Goal: Task Accomplishment & Management: Complete application form

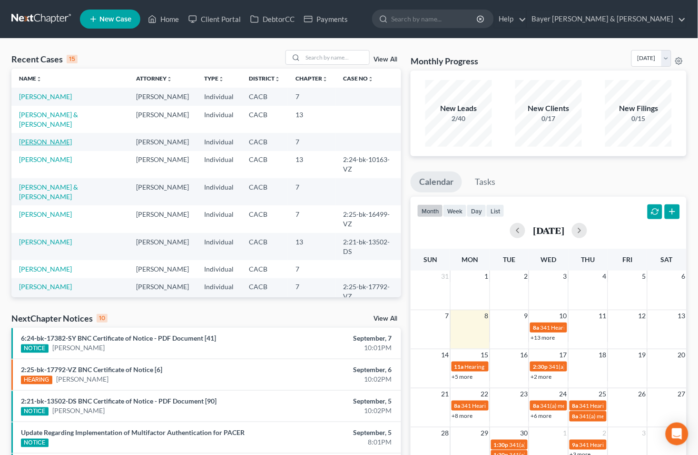
click at [44, 138] on link "[PERSON_NAME]" at bounding box center [45, 142] width 53 height 8
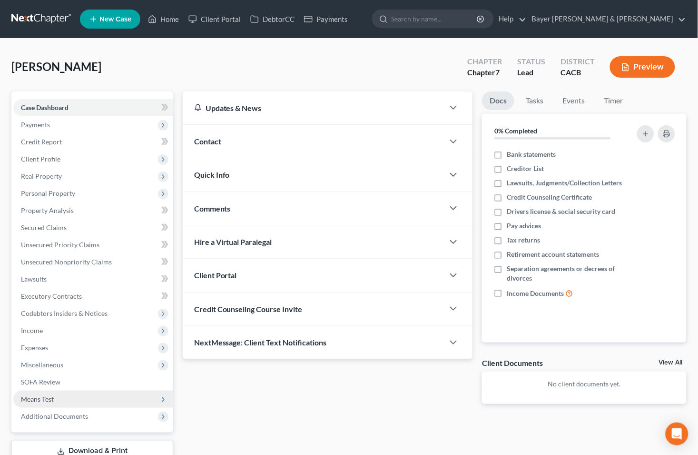
click at [37, 398] on span "Means Test" at bounding box center [37, 399] width 33 height 8
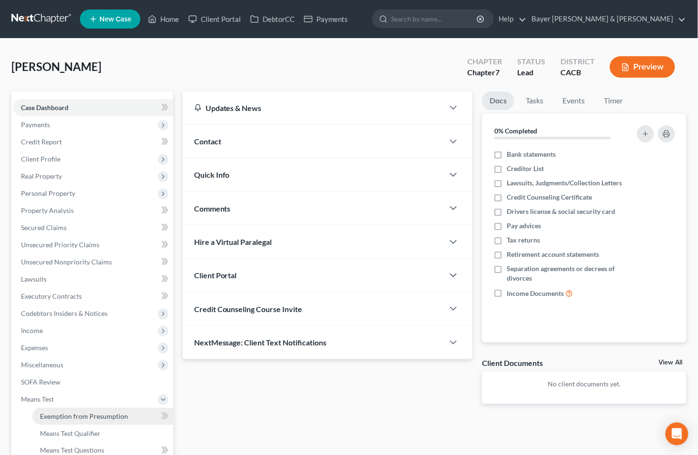
click at [56, 413] on span "Exemption from Presumption" at bounding box center [84, 416] width 88 height 8
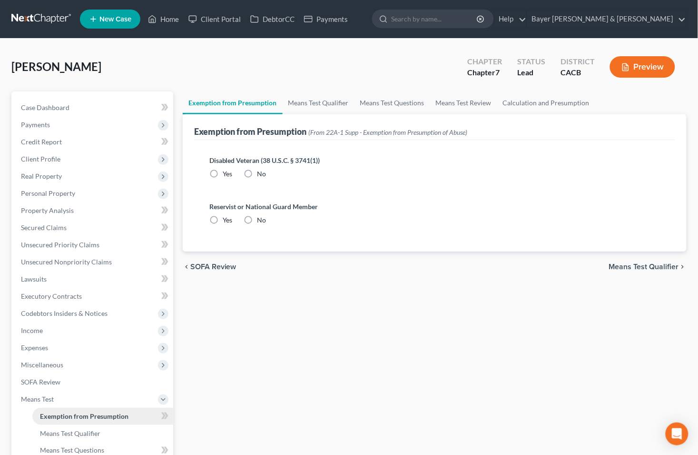
radio input "true"
click at [618, 263] on span "Means Test Qualifier" at bounding box center [644, 267] width 70 height 8
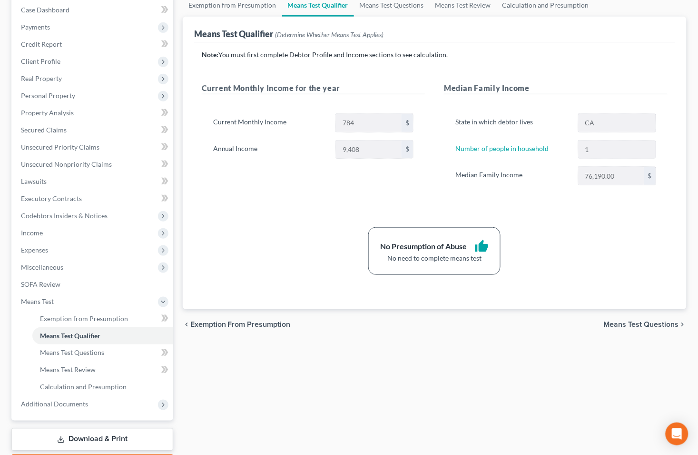
scroll to position [106, 0]
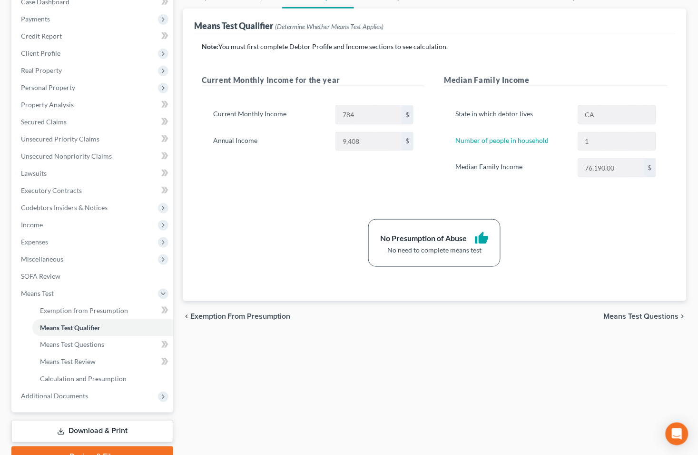
click at [620, 315] on span "Means Test Questions" at bounding box center [641, 316] width 75 height 8
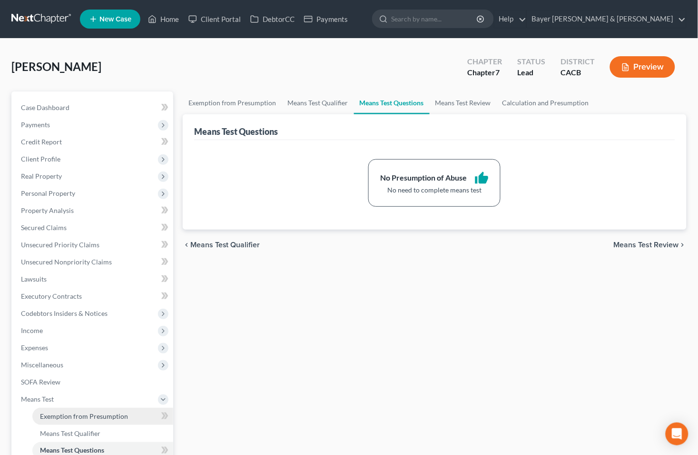
click at [103, 416] on span "Exemption from Presumption" at bounding box center [84, 416] width 88 height 8
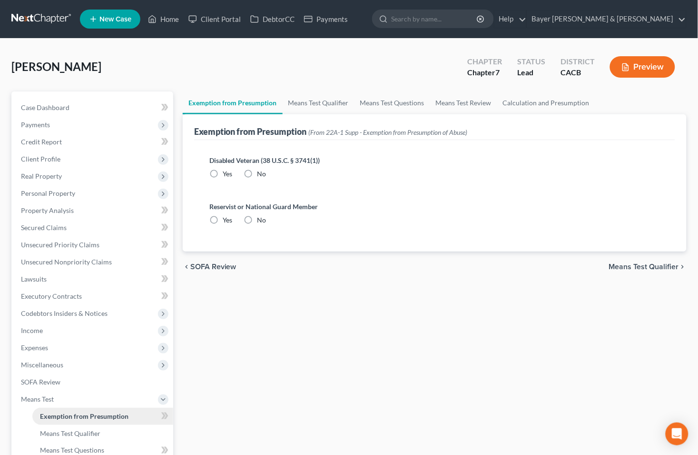
radio input "true"
click at [83, 434] on span "Means Test Qualifier" at bounding box center [70, 433] width 60 height 8
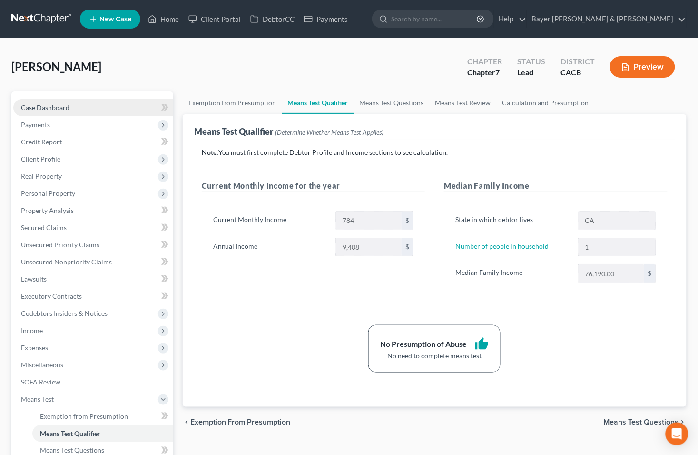
click at [90, 107] on link "Case Dashboard" at bounding box center [93, 107] width 160 height 17
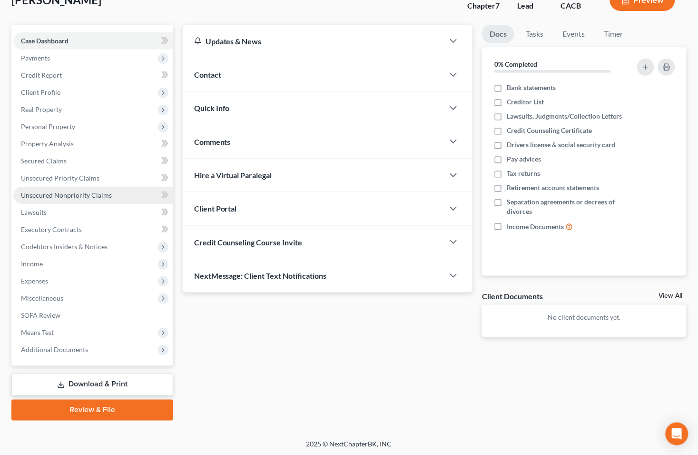
scroll to position [67, 0]
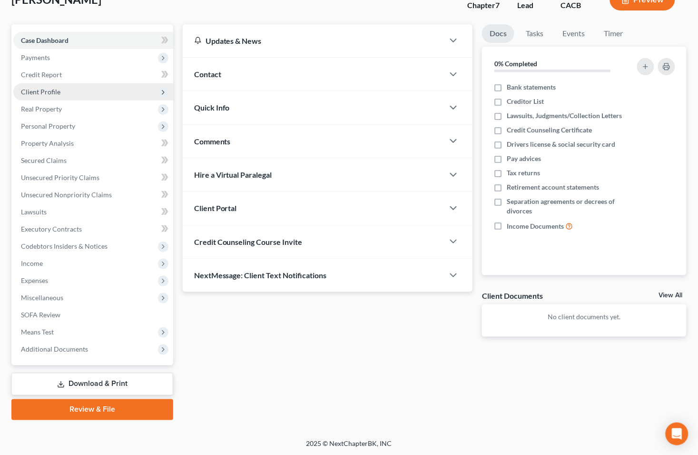
click at [40, 88] on span "Client Profile" at bounding box center [41, 92] width 40 height 8
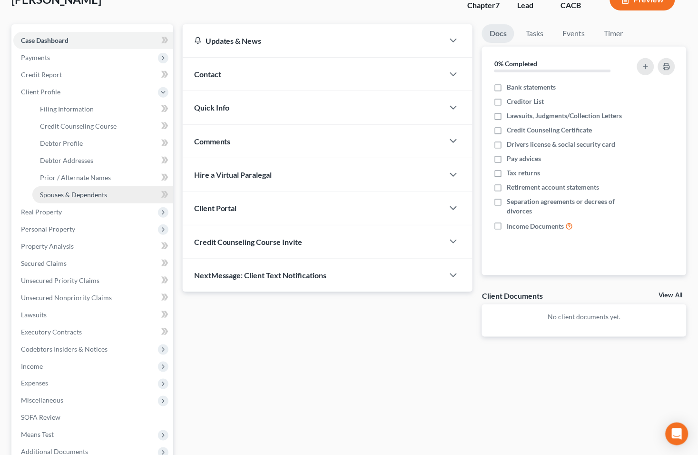
click at [70, 195] on span "Spouses & Dependents" at bounding box center [73, 194] width 67 height 8
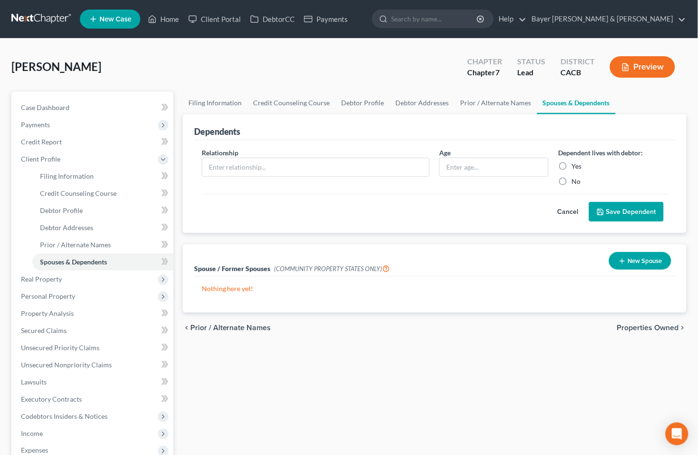
click at [568, 209] on button "Cancel" at bounding box center [569, 211] width 42 height 19
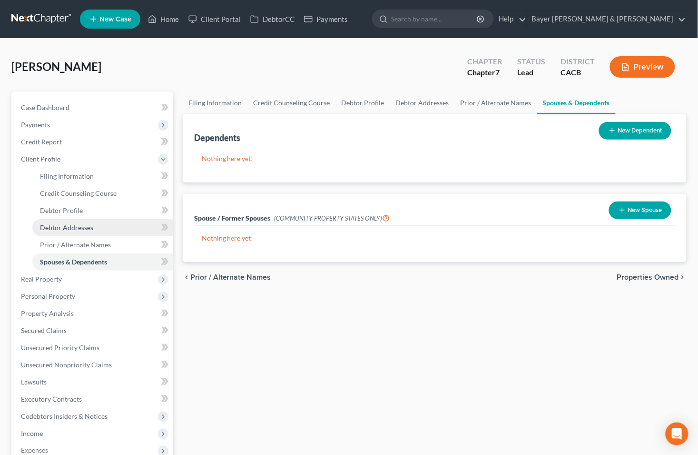
click at [84, 228] on span "Debtor Addresses" at bounding box center [66, 227] width 53 height 8
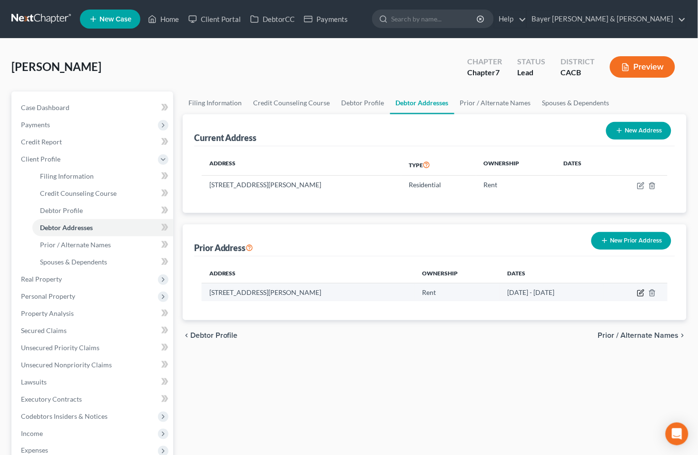
click at [639, 294] on icon "button" at bounding box center [642, 293] width 8 height 8
select select "4"
select select "18"
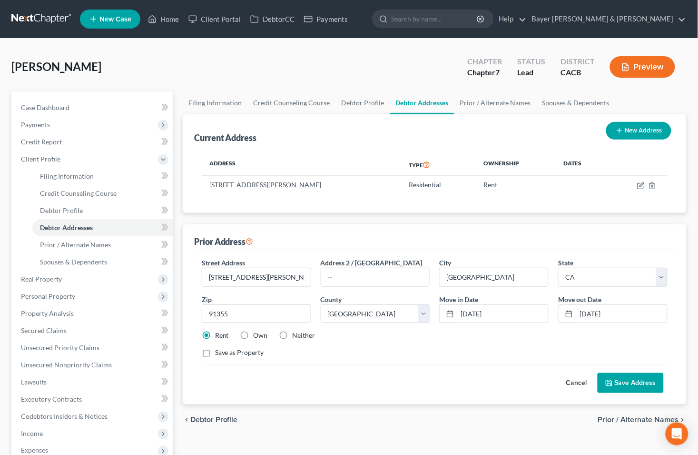
click at [627, 388] on button "Save Address" at bounding box center [631, 383] width 66 height 20
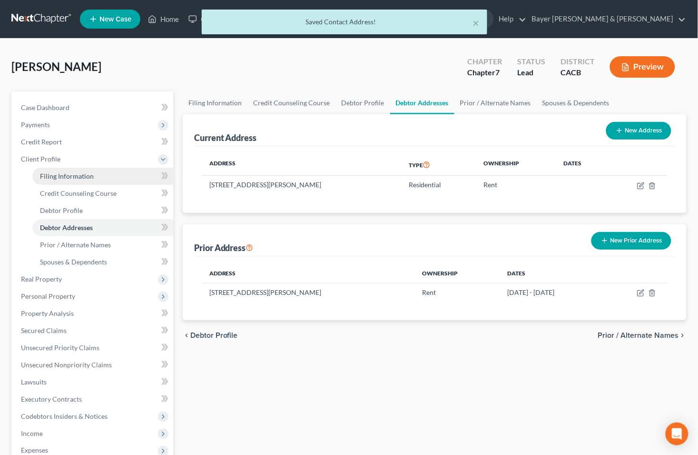
click at [93, 174] on link "Filing Information" at bounding box center [102, 176] width 141 height 17
select select "1"
select select "0"
select select "7"
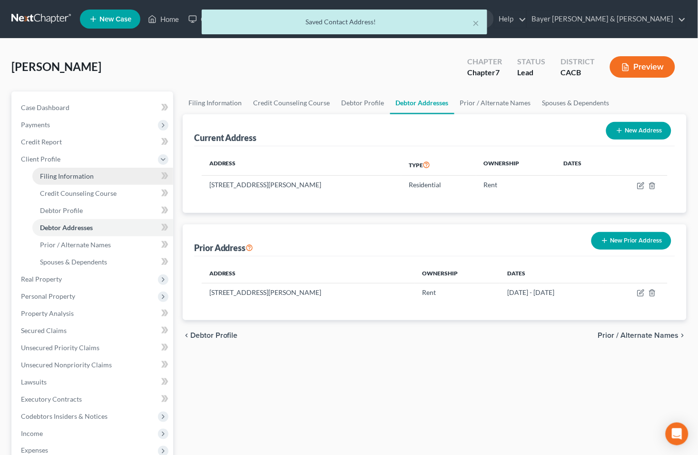
select select "1"
select select "4"
select select "0"
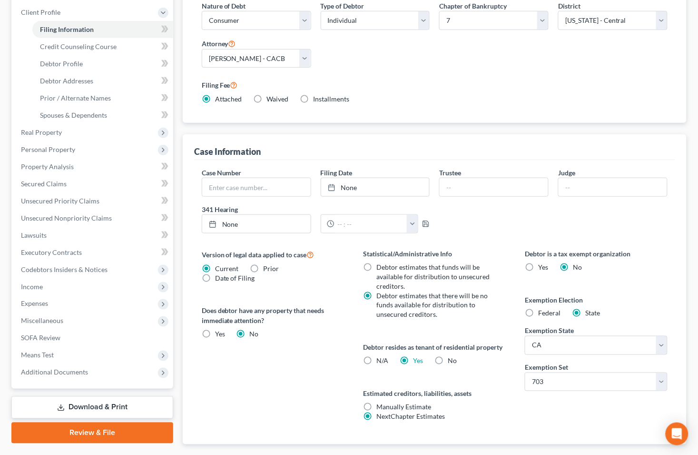
scroll to position [159, 0]
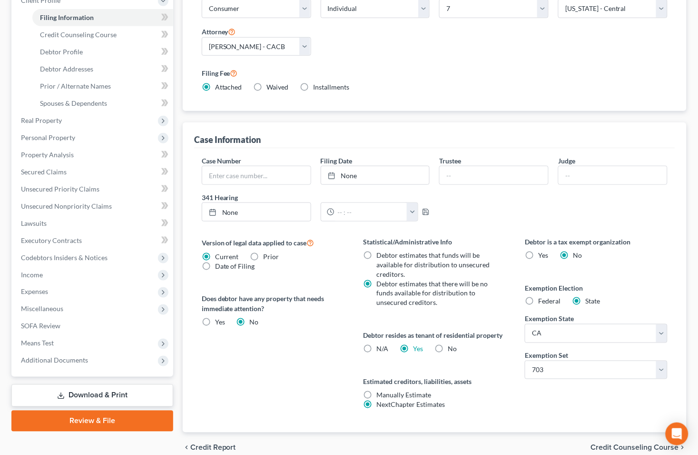
click at [618, 446] on span "Credit Counseling Course" at bounding box center [635, 448] width 88 height 8
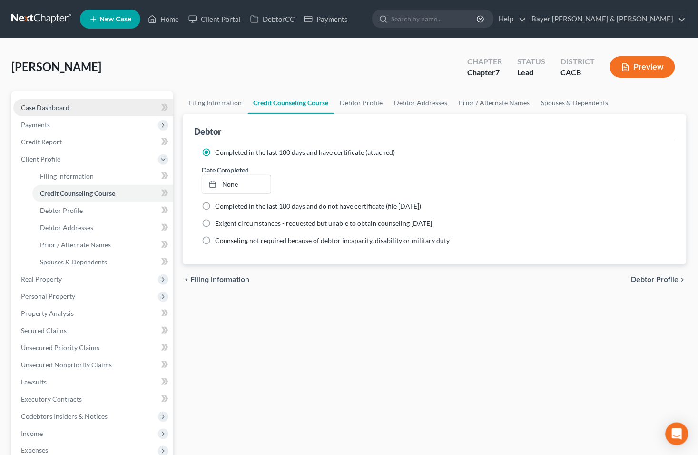
click at [62, 106] on span "Case Dashboard" at bounding box center [45, 107] width 49 height 8
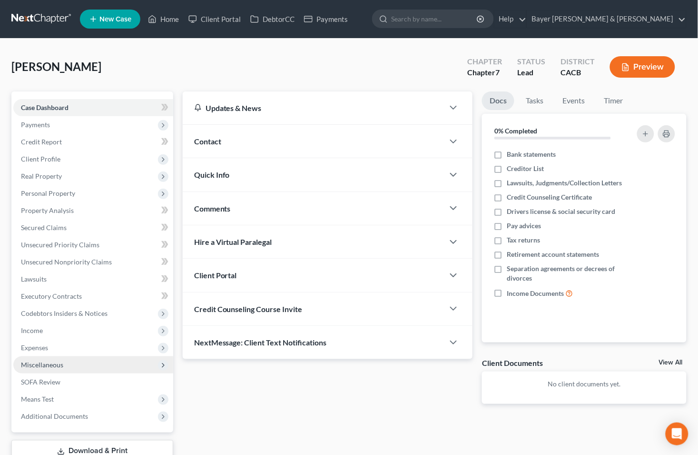
scroll to position [67, 0]
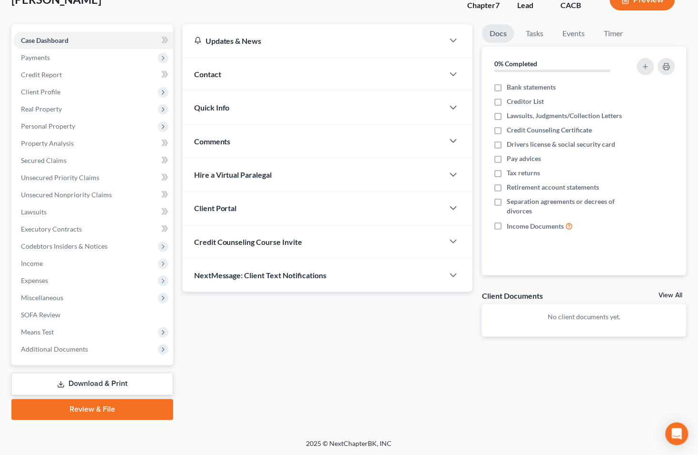
click at [84, 386] on link "Download & Print" at bounding box center [92, 384] width 162 height 22
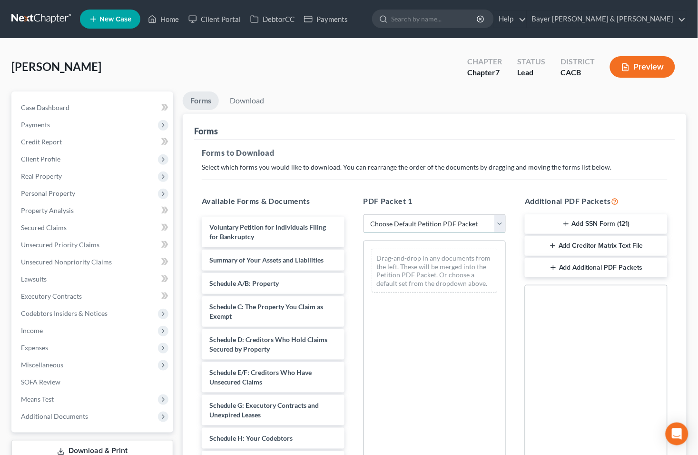
click at [501, 223] on select "Choose Default Petition PDF Packet Complete Bankruptcy Petition (all forms and …" at bounding box center [435, 223] width 143 height 19
select select "0"
click at [364, 214] on select "Choose Default Petition PDF Packet Complete Bankruptcy Petition (all forms and …" at bounding box center [435, 223] width 143 height 19
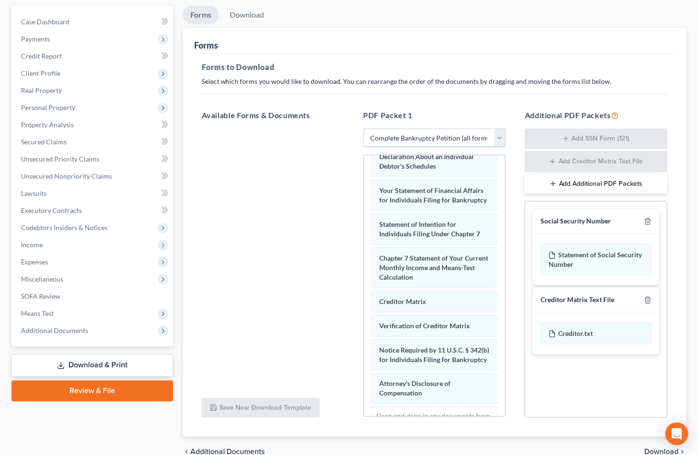
scroll to position [134, 0]
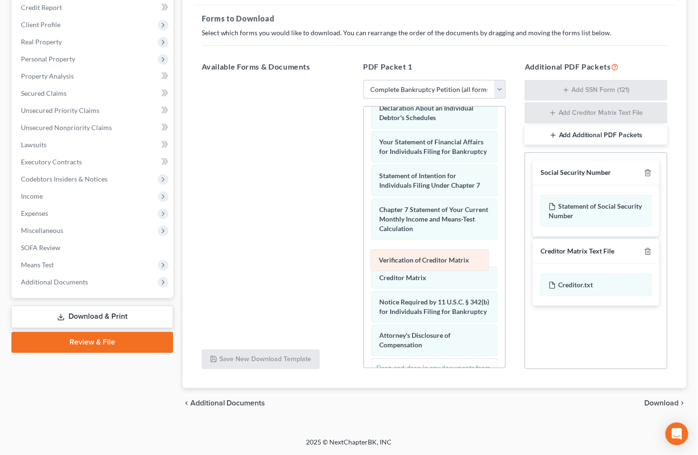
drag, startPoint x: 420, startPoint y: 288, endPoint x: 419, endPoint y: 260, distance: 27.6
click at [419, 260] on div "Verification of Creditor Matrix Voluntary Petition for Individuals Filing for B…" at bounding box center [435, 100] width 142 height 620
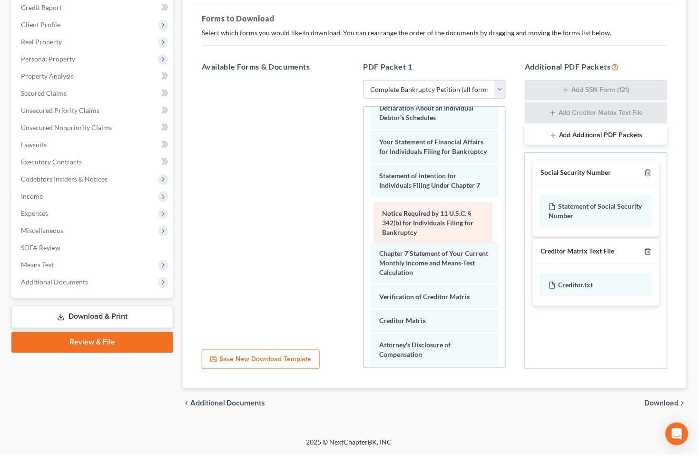
drag, startPoint x: 429, startPoint y: 320, endPoint x: 431, endPoint y: 221, distance: 98.6
click at [431, 221] on div "Notice Required by 11 U.S.C. § 342(b) for Individuals Filing for Bankruptcy Vol…" at bounding box center [435, 104] width 142 height 629
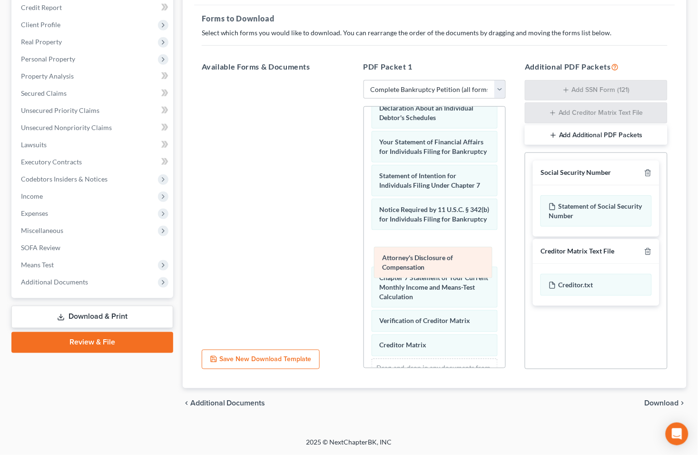
drag, startPoint x: 425, startPoint y: 360, endPoint x: 427, endPoint y: 262, distance: 98.1
click at [427, 262] on div "Attorney's Disclosure of Compensation Voluntary Petition for Individuals Filing…" at bounding box center [435, 100] width 142 height 620
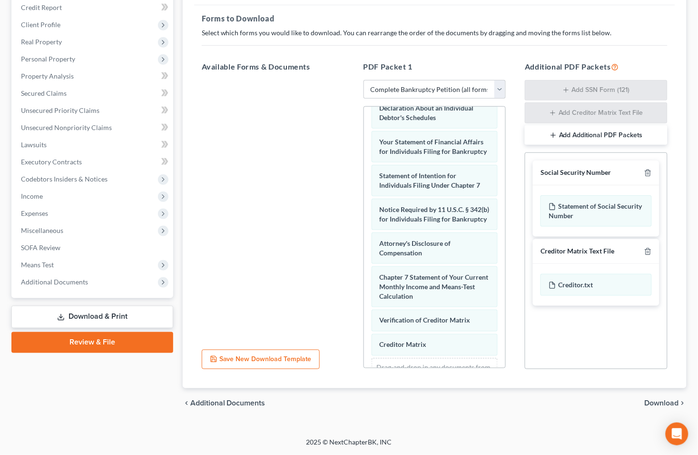
click at [659, 404] on span "Download" at bounding box center [662, 403] width 34 height 8
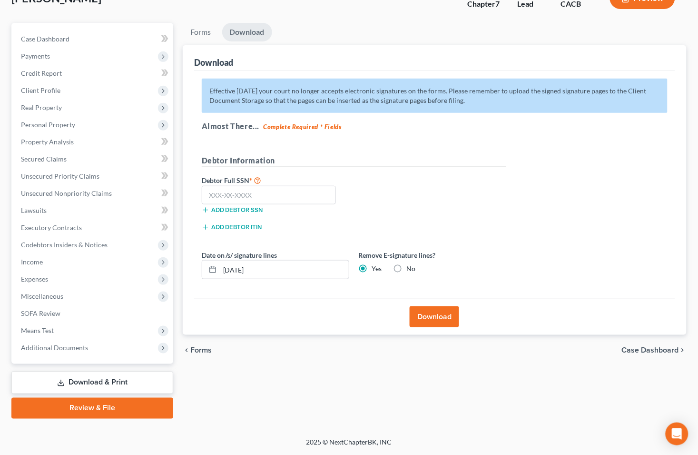
scroll to position [67, 0]
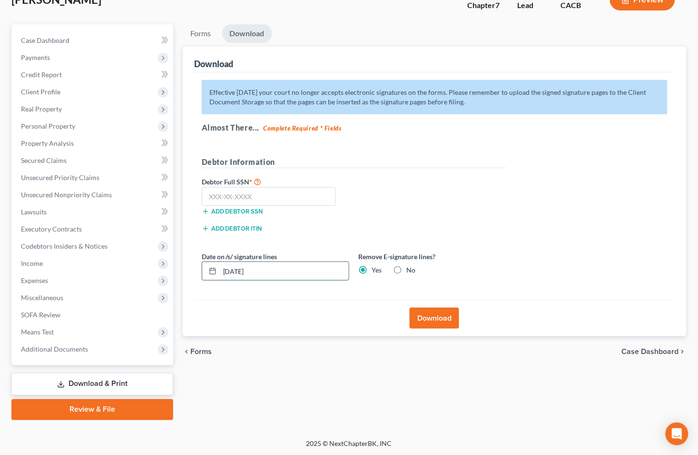
drag, startPoint x: 311, startPoint y: 277, endPoint x: 220, endPoint y: 277, distance: 91.4
click at [220, 277] on input "[DATE]" at bounding box center [284, 271] width 129 height 18
click at [269, 196] on input "text" at bounding box center [269, 196] width 135 height 19
type input "624-66-6278"
click at [432, 315] on button "Download" at bounding box center [435, 318] width 50 height 21
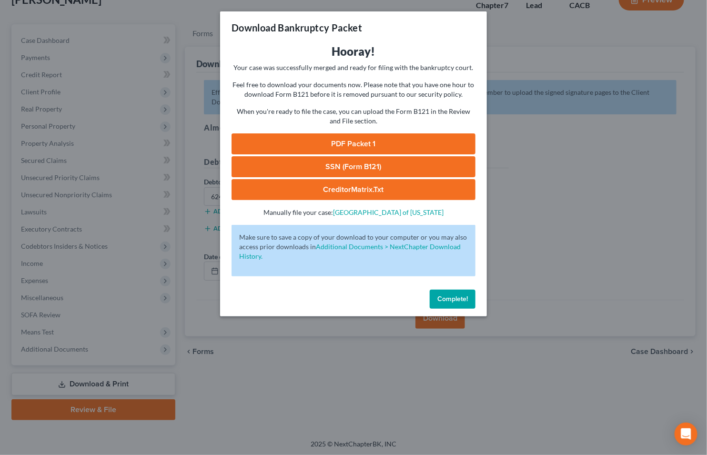
click at [323, 163] on link "SSN (Form B121)" at bounding box center [353, 166] width 244 height 21
click at [333, 187] on link "CreditorMatrix.txt" at bounding box center [353, 189] width 244 height 21
click at [120, 20] on div "Download Bankruptcy Packet Hooray! Your case was successfully merged and ready …" at bounding box center [353, 227] width 707 height 455
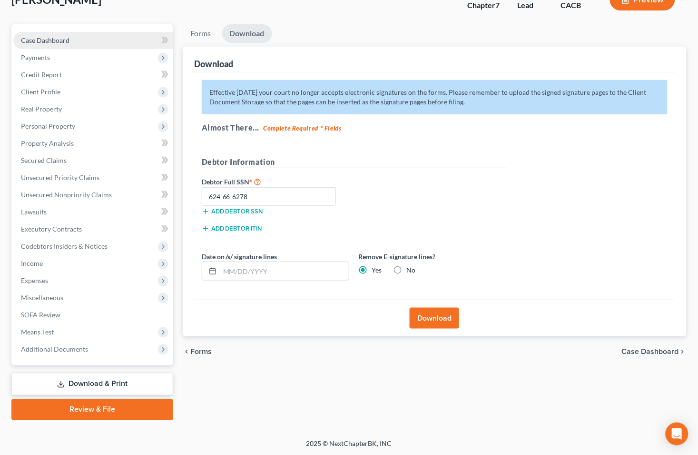
click at [68, 39] on span "Case Dashboard" at bounding box center [45, 40] width 49 height 8
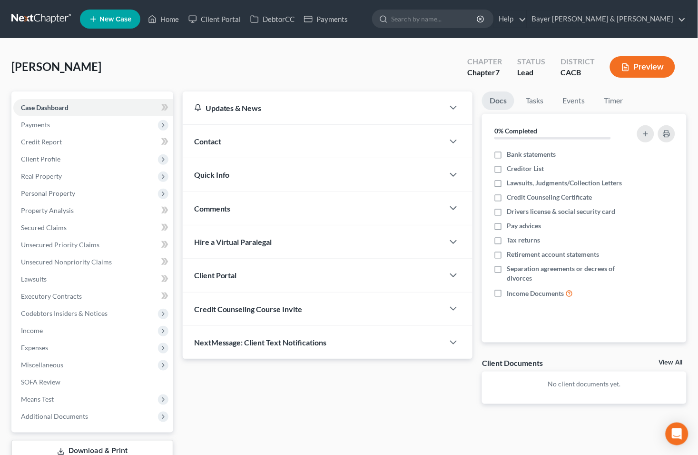
click at [671, 359] on link "View All" at bounding box center [671, 362] width 24 height 7
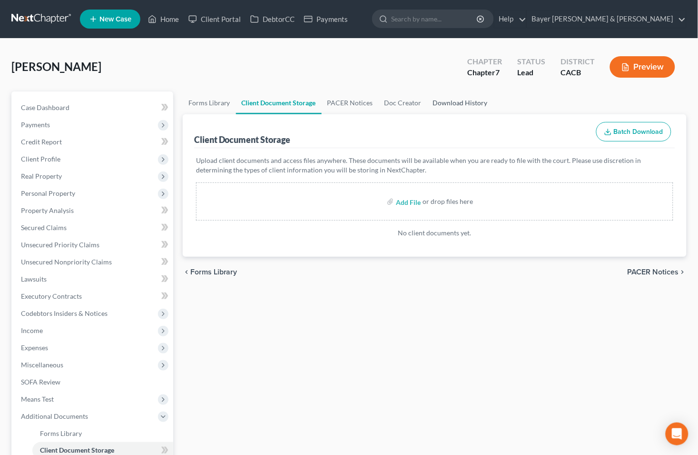
click at [455, 96] on link "Download History" at bounding box center [461, 102] width 66 height 23
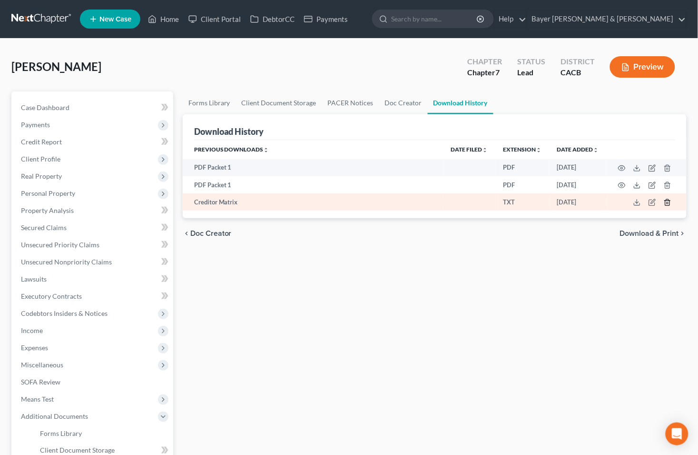
click at [669, 202] on icon "button" at bounding box center [668, 203] width 8 height 8
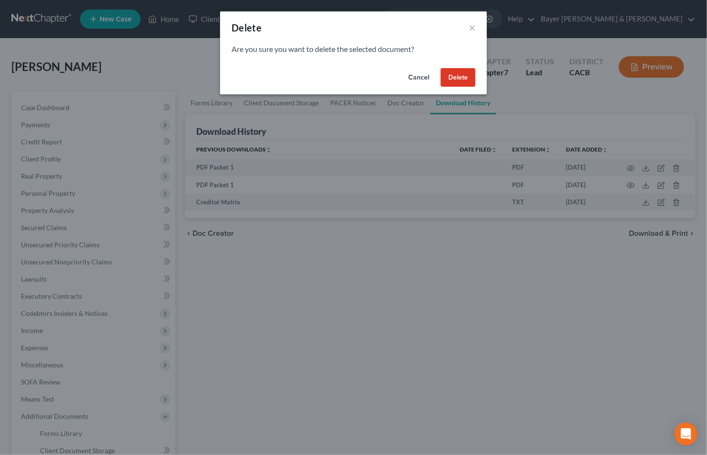
click at [463, 76] on button "Delete" at bounding box center [457, 77] width 35 height 19
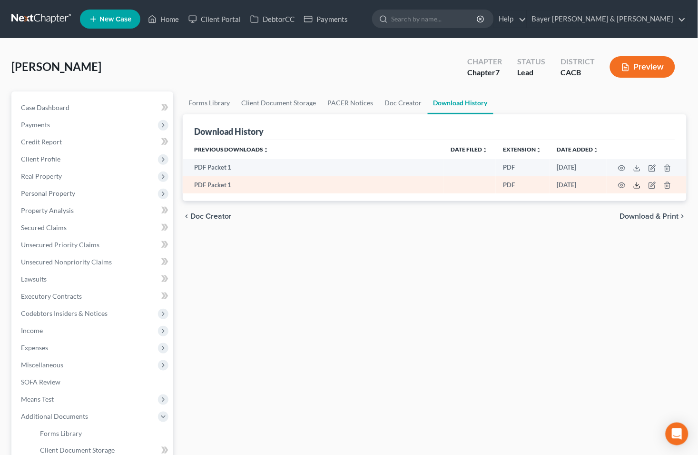
click at [638, 187] on icon at bounding box center [638, 185] width 8 height 8
click at [666, 186] on icon "button" at bounding box center [668, 185] width 4 height 6
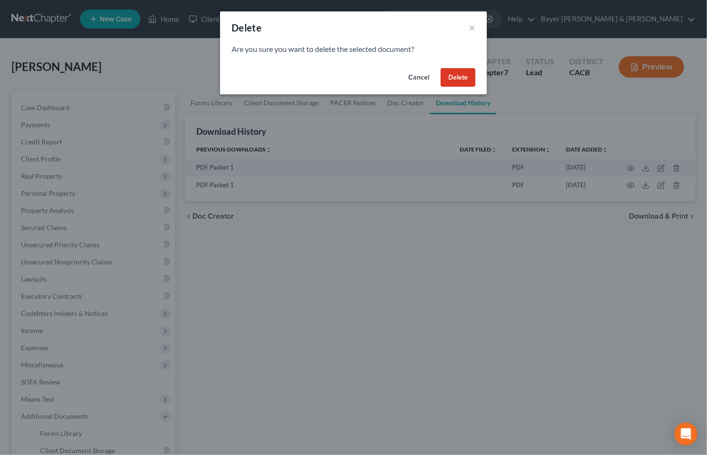
click at [469, 77] on button "Delete" at bounding box center [457, 77] width 35 height 19
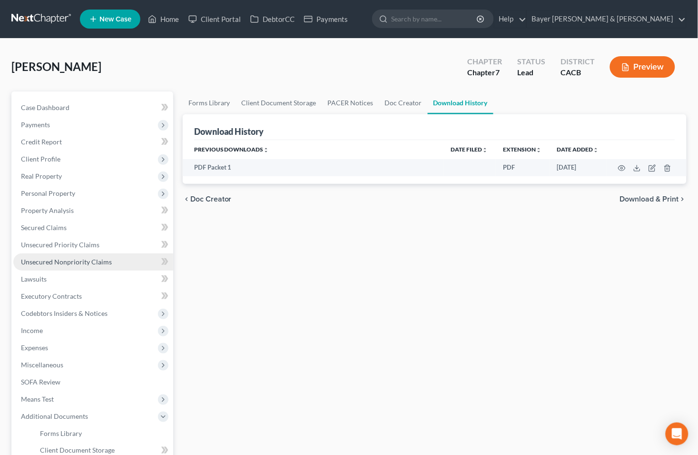
click at [60, 260] on span "Unsecured Nonpriority Claims" at bounding box center [66, 262] width 91 height 8
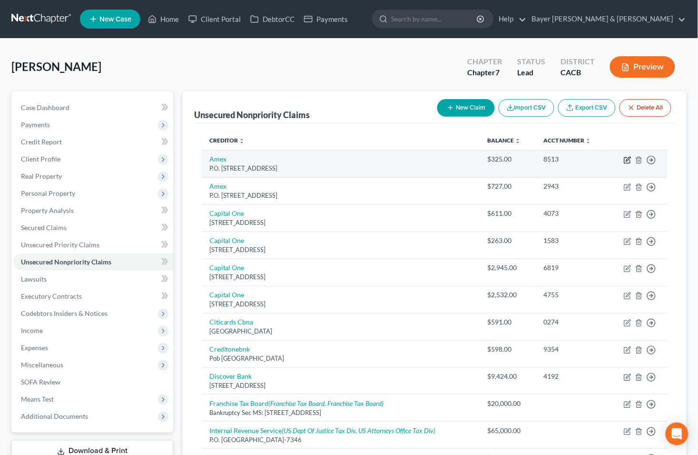
click at [627, 160] on icon "button" at bounding box center [629, 159] width 4 height 4
select select "9"
select select "2"
select select "0"
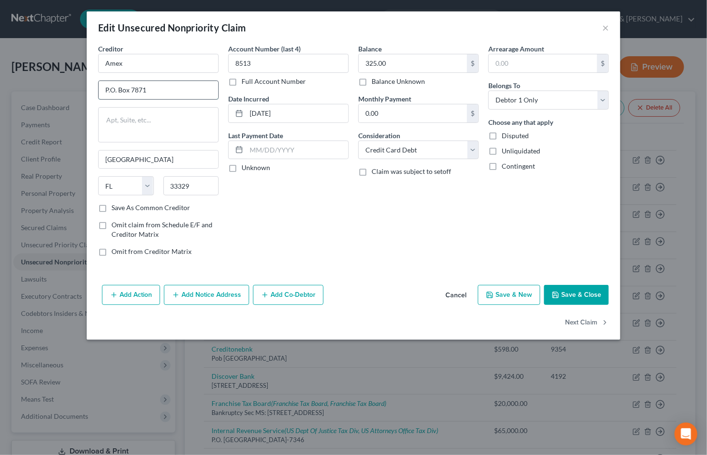
click at [116, 90] on input "P.O. Box 7871" at bounding box center [159, 90] width 120 height 18
type input "PO Box 7871"
click at [579, 294] on button "Save & Close" at bounding box center [576, 295] width 65 height 20
type input "0"
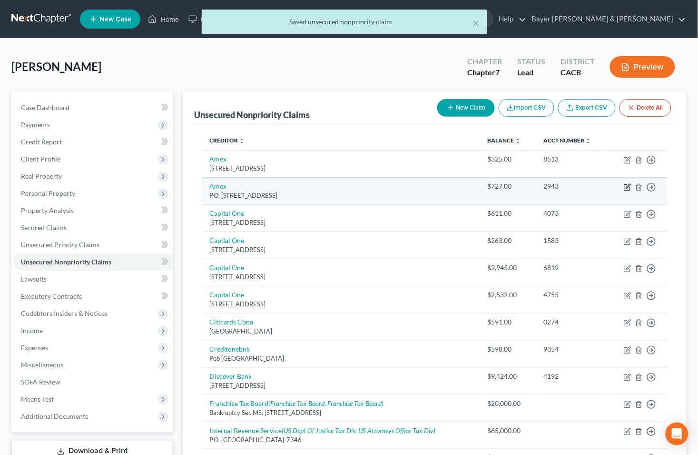
click at [630, 188] on icon "button" at bounding box center [628, 187] width 8 height 8
select select "9"
select select "2"
select select "0"
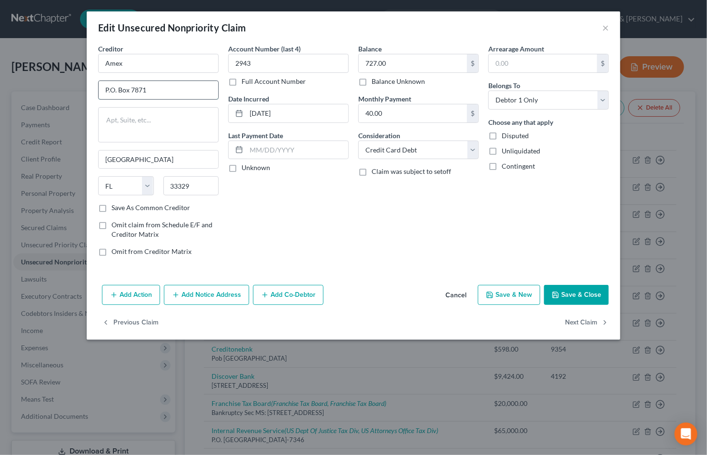
click at [116, 87] on input "P.O. Box 7871" at bounding box center [159, 90] width 120 height 18
type input "PO Box 7871"
click at [597, 284] on div "Add Action Add Notice Address Add Co-Debtor Cancel Save & New Save & Close" at bounding box center [353, 296] width 533 height 31
click at [579, 298] on button "Save & Close" at bounding box center [576, 295] width 65 height 20
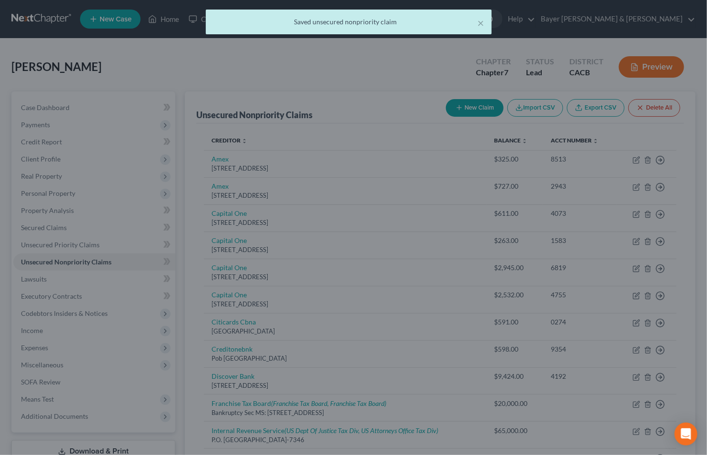
type input "0"
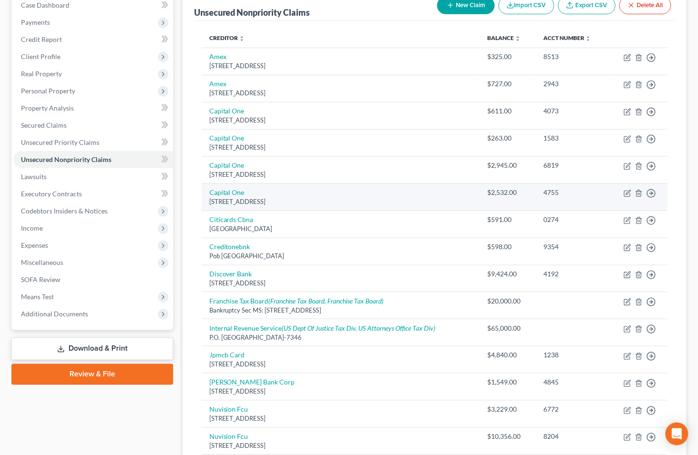
scroll to position [106, 0]
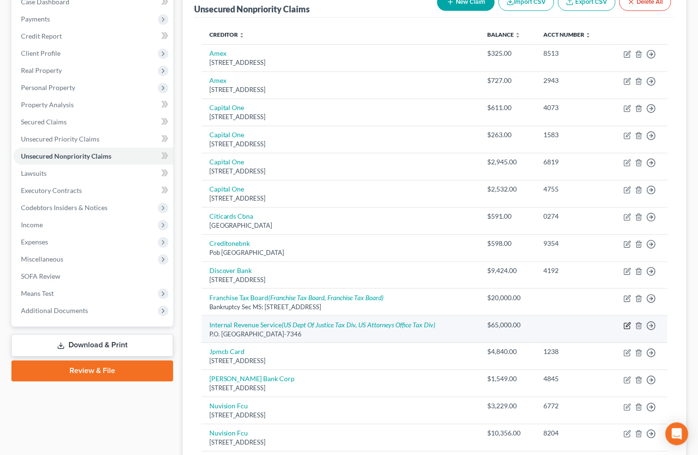
click at [626, 326] on icon "button" at bounding box center [628, 326] width 8 height 8
select select "39"
select select "7"
select select "0"
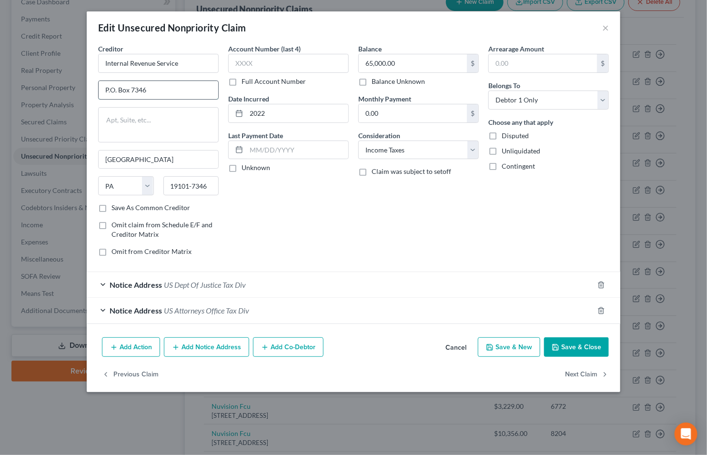
click at [114, 91] on input "P.O. Box 7346" at bounding box center [159, 90] width 120 height 18
type input "PO Box 7346"
click at [564, 340] on button "Save & Close" at bounding box center [576, 347] width 65 height 20
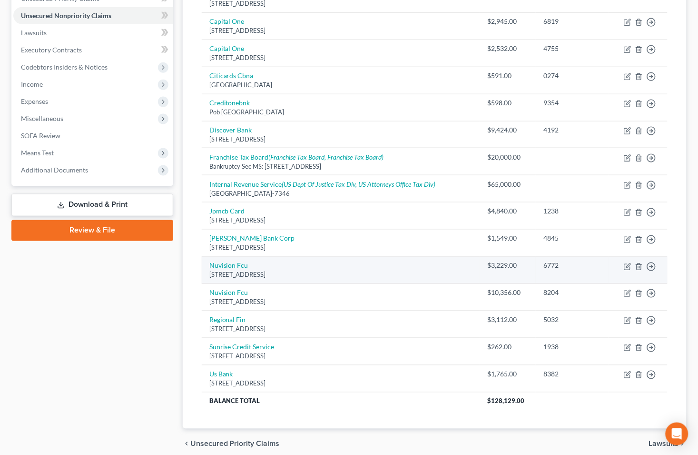
scroll to position [234, 0]
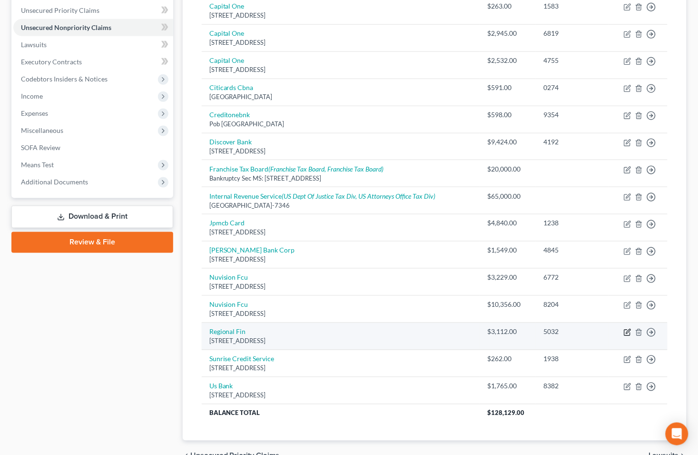
click at [629, 334] on icon "button" at bounding box center [628, 333] width 8 height 8
select select "45"
select select "0"
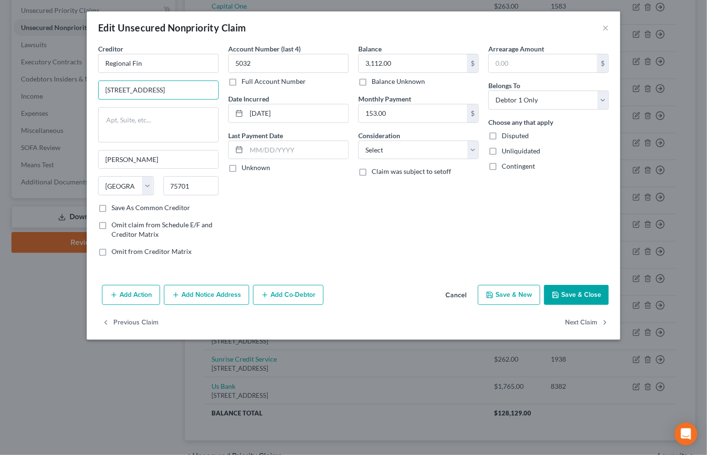
type input "[STREET_ADDRESS]"
click at [589, 288] on button "Save & Close" at bounding box center [576, 295] width 65 height 20
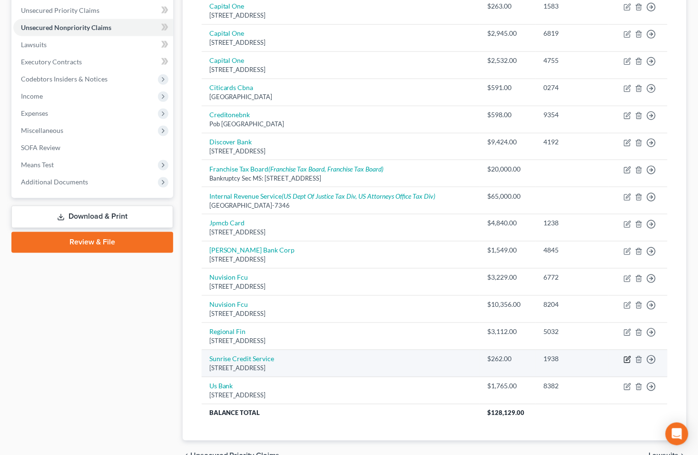
click at [627, 360] on icon "button" at bounding box center [629, 359] width 4 height 4
select select "35"
select select "1"
select select "0"
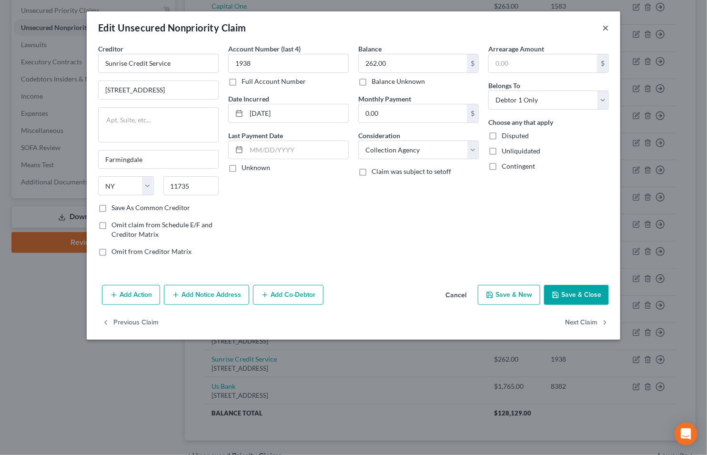
click at [607, 25] on button "×" at bounding box center [605, 27] width 7 height 11
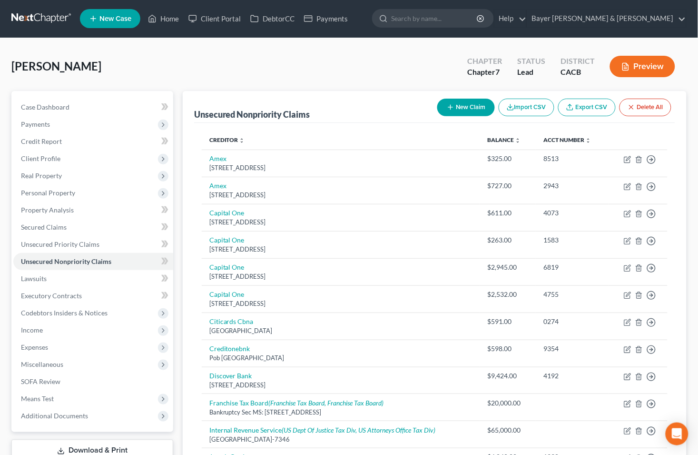
scroll to position [0, 0]
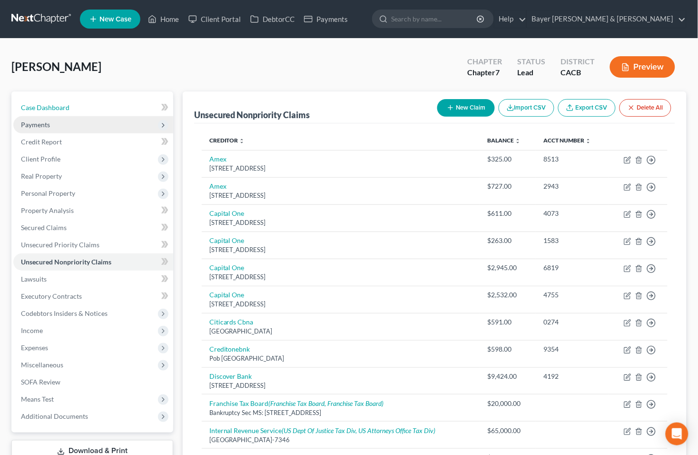
drag, startPoint x: 110, startPoint y: 105, endPoint x: 120, endPoint y: 124, distance: 21.7
click at [110, 105] on link "Case Dashboard" at bounding box center [93, 107] width 160 height 17
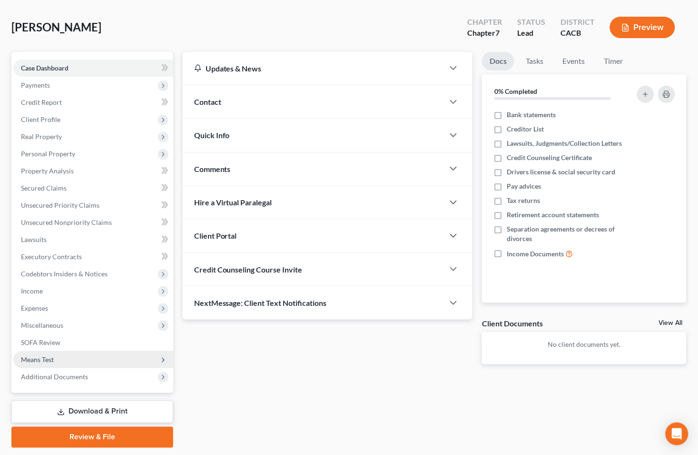
scroll to position [67, 0]
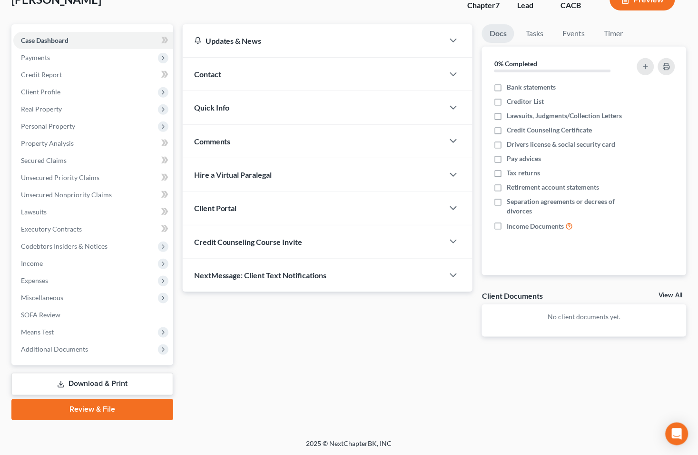
click at [81, 382] on link "Download & Print" at bounding box center [92, 384] width 162 height 22
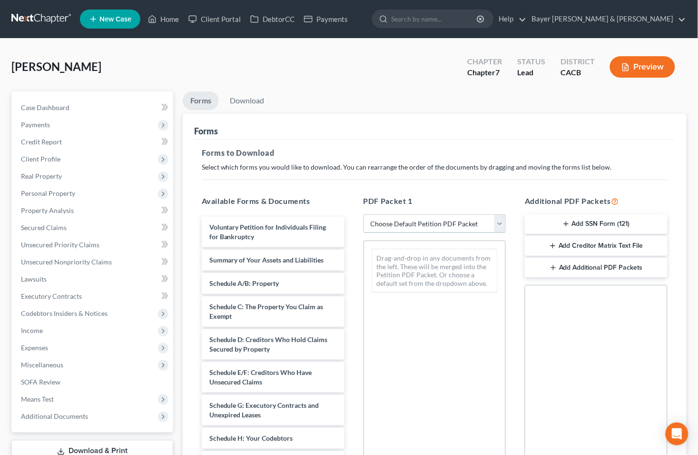
click at [500, 224] on select "Choose Default Petition PDF Packet Complete Bankruptcy Petition (all forms and …" at bounding box center [435, 223] width 143 height 19
select select "0"
click at [364, 214] on select "Choose Default Petition PDF Packet Complete Bankruptcy Petition (all forms and …" at bounding box center [435, 223] width 143 height 19
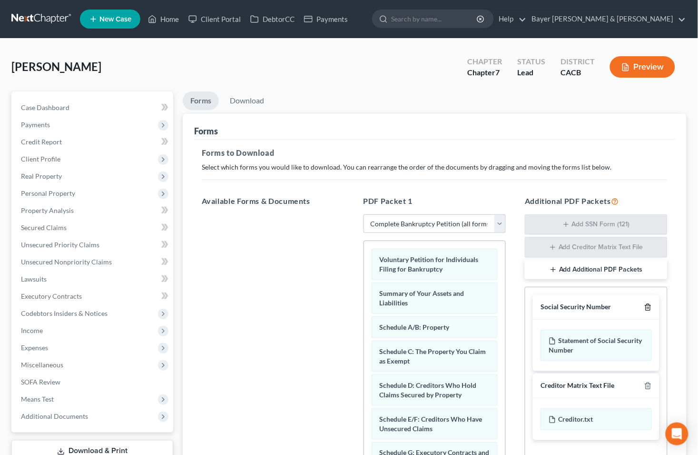
click at [648, 309] on line "button" at bounding box center [648, 308] width 0 height 2
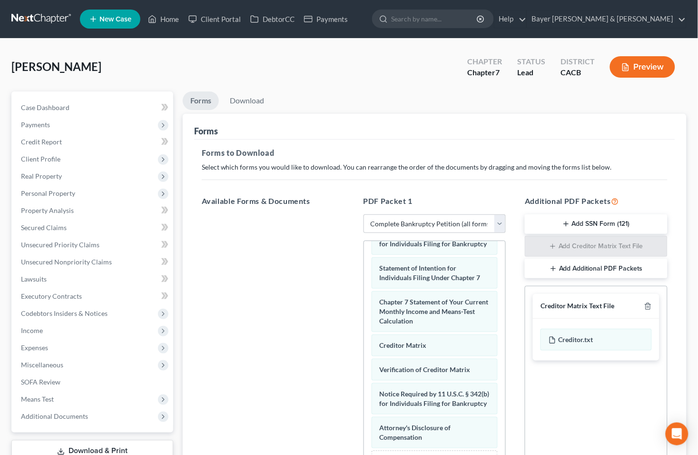
scroll to position [133, 0]
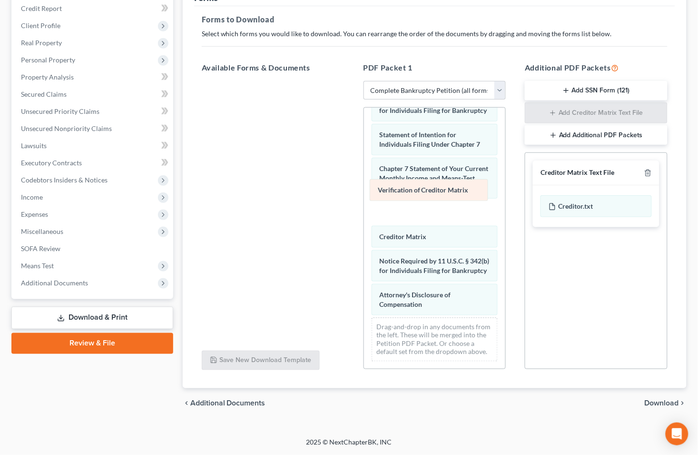
drag, startPoint x: 397, startPoint y: 218, endPoint x: 397, endPoint y: 189, distance: 28.6
click at [397, 189] on div "Verification of Creditor Matrix Voluntary Petition for Individuals Filing for B…" at bounding box center [435, 59] width 142 height 620
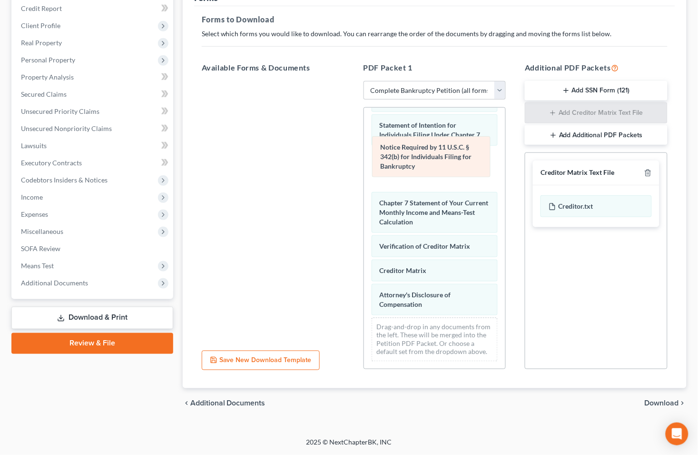
drag, startPoint x: 416, startPoint y: 254, endPoint x: 417, endPoint y: 159, distance: 94.8
click at [417, 159] on div "Notice Required by 11 U.S.C. § 342(b) for Individuals Filing for Bankruptcy Vol…" at bounding box center [435, 53] width 142 height 629
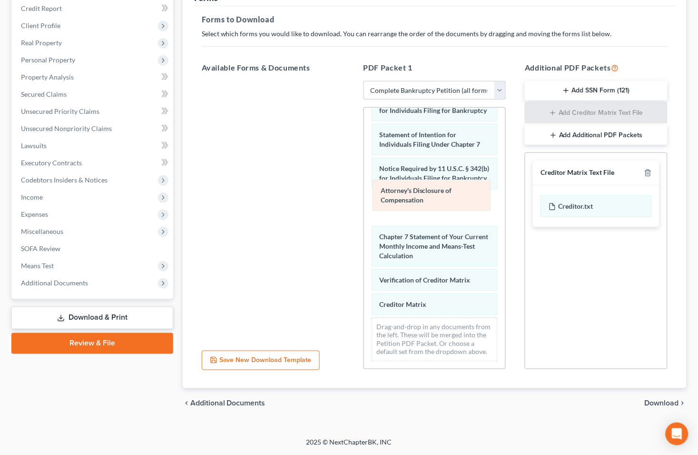
drag, startPoint x: 408, startPoint y: 297, endPoint x: 409, endPoint y: 201, distance: 95.7
click at [409, 201] on div "Attorney's Disclosure of Compensation Voluntary Petition for Individuals Filing…" at bounding box center [435, 59] width 142 height 620
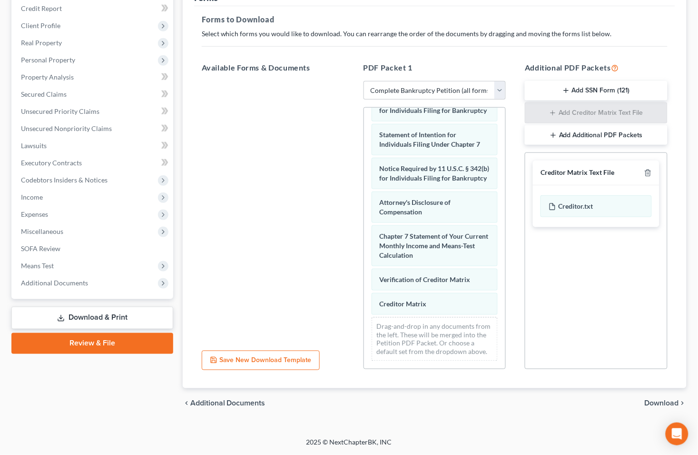
click at [669, 403] on span "Download" at bounding box center [662, 403] width 34 height 8
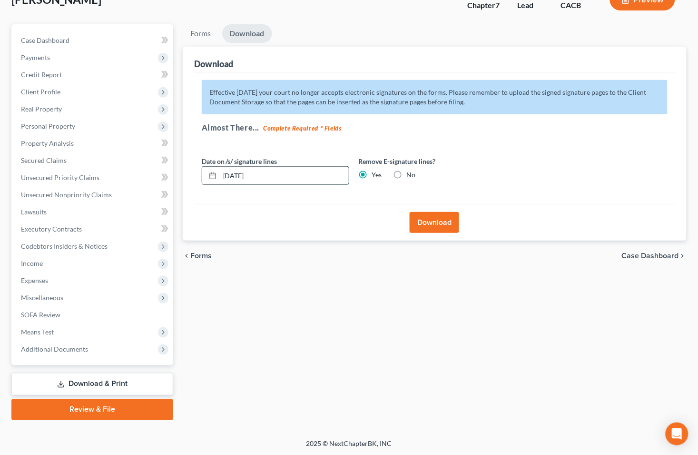
drag, startPoint x: 279, startPoint y: 181, endPoint x: 206, endPoint y: 183, distance: 72.9
click at [206, 183] on div "[DATE]" at bounding box center [276, 175] width 148 height 19
click at [436, 223] on button "Download" at bounding box center [435, 222] width 50 height 21
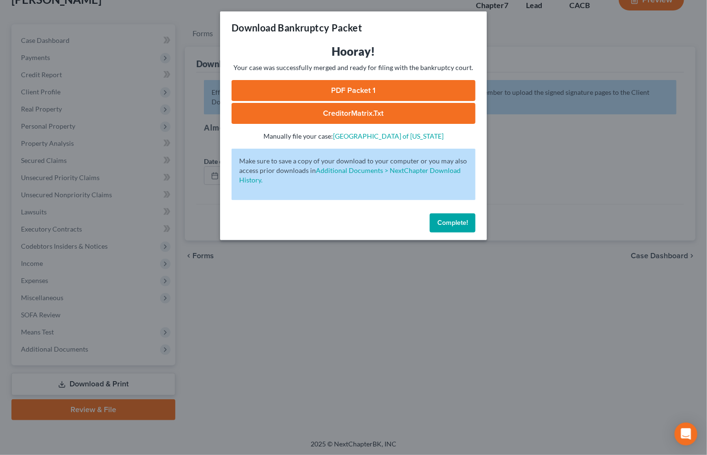
click at [362, 101] on div "PDF Packet 1 CreditorMatrix.txt -" at bounding box center [353, 102] width 244 height 44
click at [360, 108] on link "CreditorMatrix.txt" at bounding box center [353, 113] width 244 height 21
click at [331, 89] on link "PDF Packet 1" at bounding box center [353, 90] width 244 height 21
click at [143, 24] on div "Download Bankruptcy Packet Hooray! Your case was successfully merged and ready …" at bounding box center [353, 227] width 707 height 455
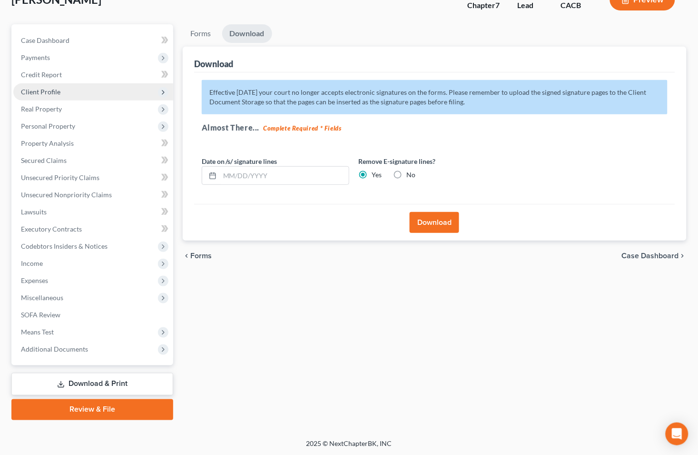
click at [39, 88] on span "Client Profile" at bounding box center [41, 92] width 40 height 8
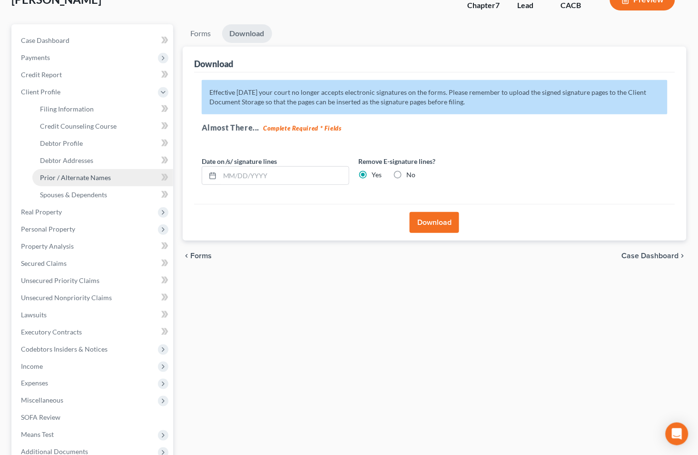
click at [60, 178] on span "Prior / Alternate Names" at bounding box center [75, 177] width 71 height 8
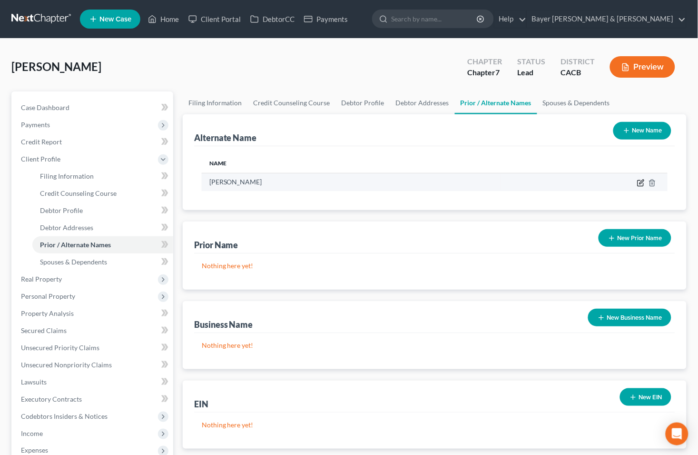
click at [640, 181] on icon at bounding box center [642, 183] width 8 height 8
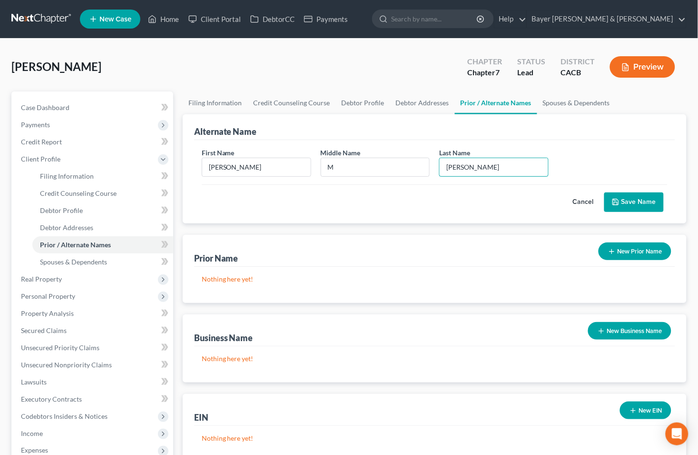
type input "[PERSON_NAME]"
click at [632, 203] on button "Save Name" at bounding box center [635, 202] width 60 height 20
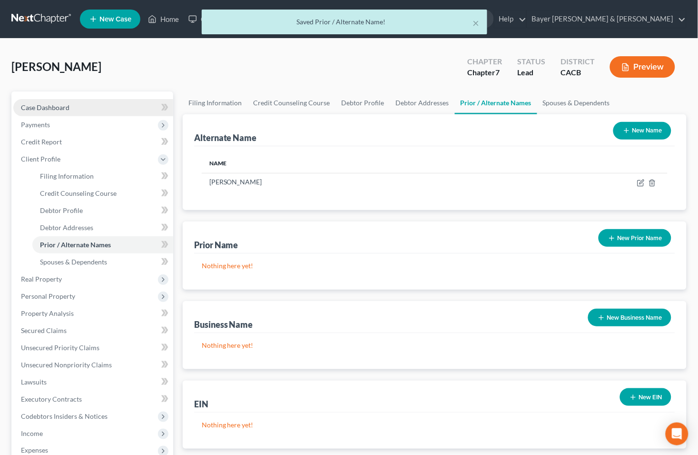
click at [124, 100] on link "Case Dashboard" at bounding box center [93, 107] width 160 height 17
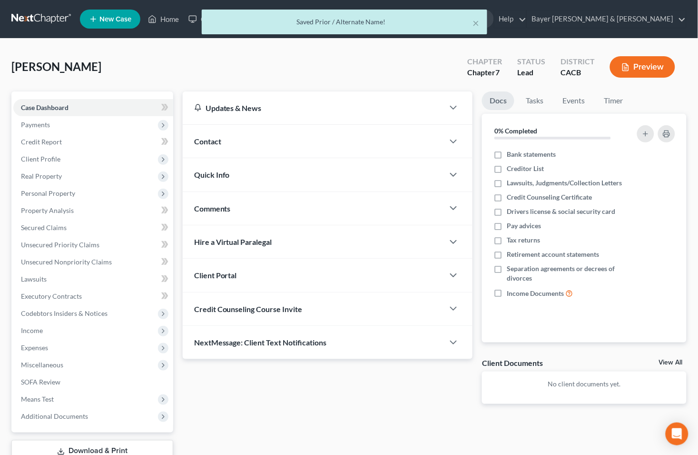
click at [660, 356] on div "Docs Tasks Events Timer 0% Completed Nothing here yet! Bank statements Creditor…" at bounding box center [585, 255] width 214 height 328
click at [662, 360] on link "View All" at bounding box center [671, 362] width 24 height 7
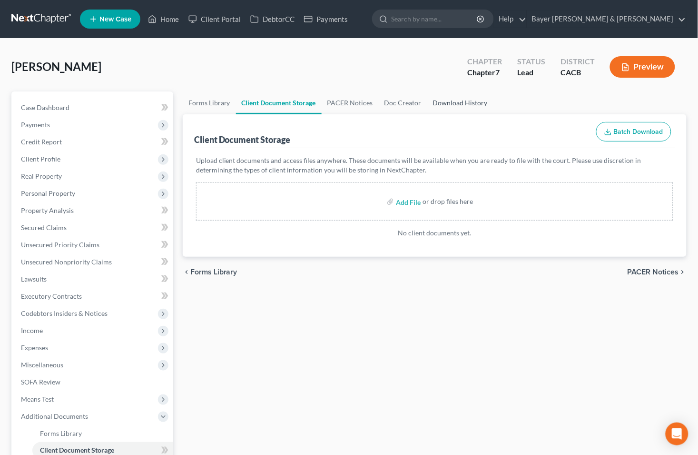
click at [455, 102] on link "Download History" at bounding box center [461, 102] width 66 height 23
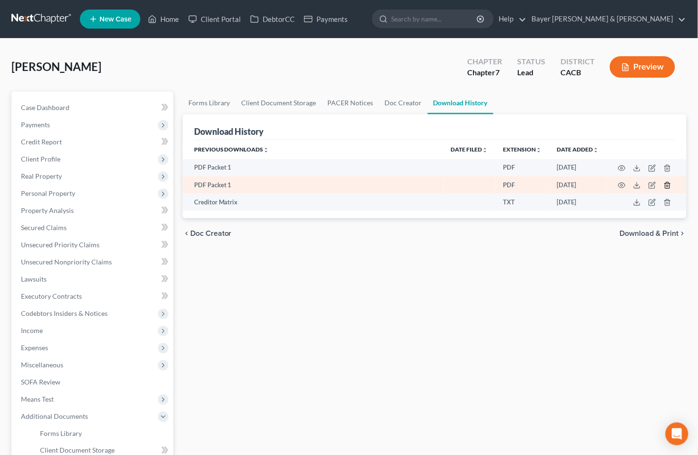
click at [668, 186] on line "button" at bounding box center [668, 186] width 0 height 2
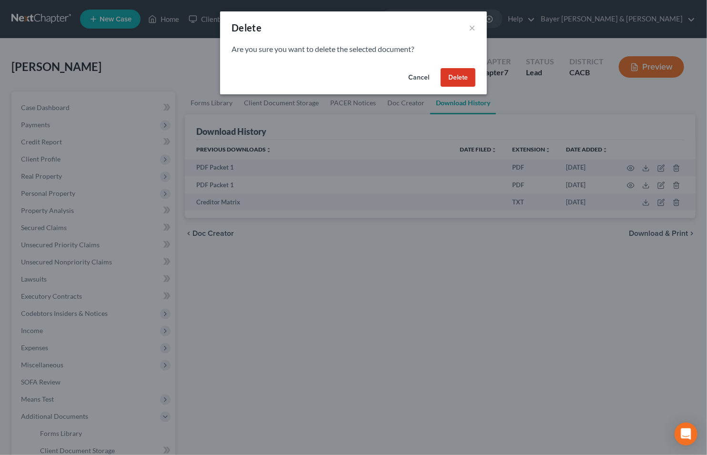
click at [463, 82] on button "Delete" at bounding box center [457, 77] width 35 height 19
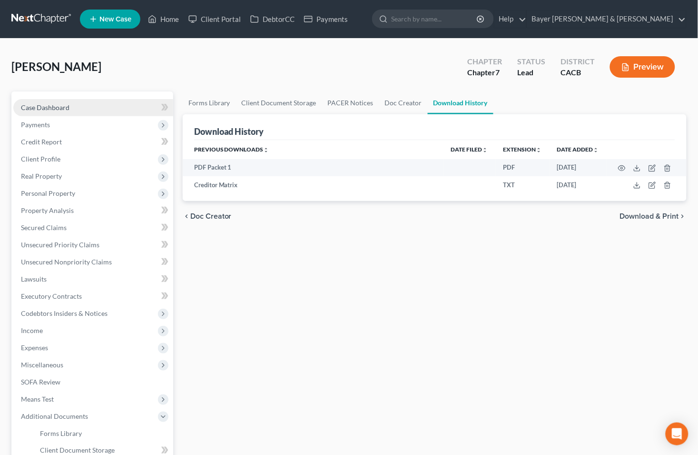
click at [93, 107] on link "Case Dashboard" at bounding box center [93, 107] width 160 height 17
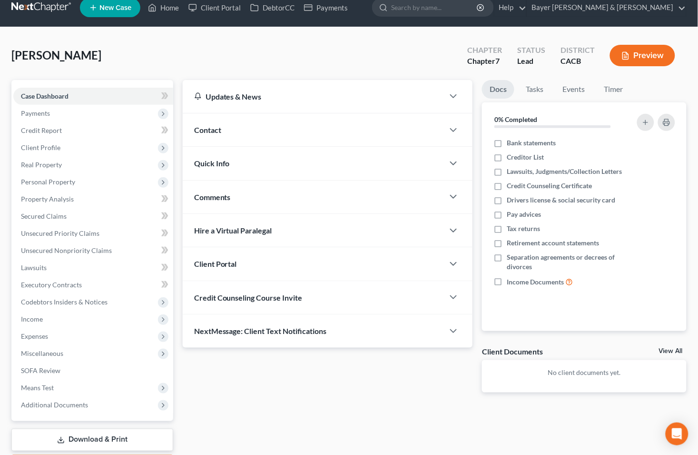
scroll to position [67, 0]
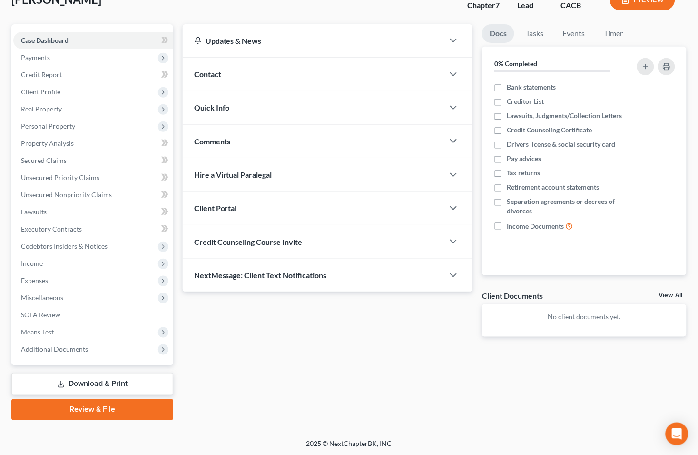
click at [84, 378] on link "Download & Print" at bounding box center [92, 384] width 162 height 22
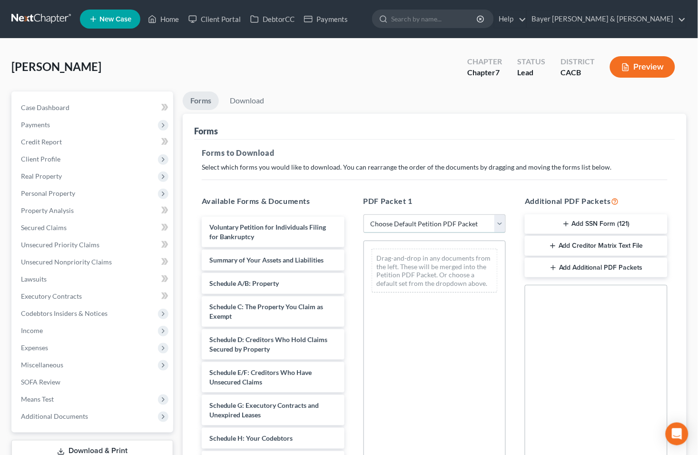
click at [502, 221] on select "Choose Default Petition PDF Packet Complete Bankruptcy Petition (all forms and …" at bounding box center [435, 223] width 143 height 19
select select "0"
click at [364, 214] on select "Choose Default Petition PDF Packet Complete Bankruptcy Petition (all forms and …" at bounding box center [435, 223] width 143 height 19
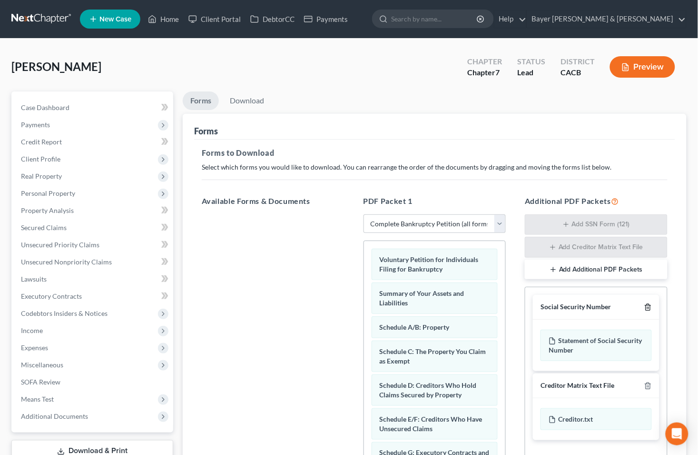
click at [647, 308] on icon "button" at bounding box center [649, 307] width 8 height 8
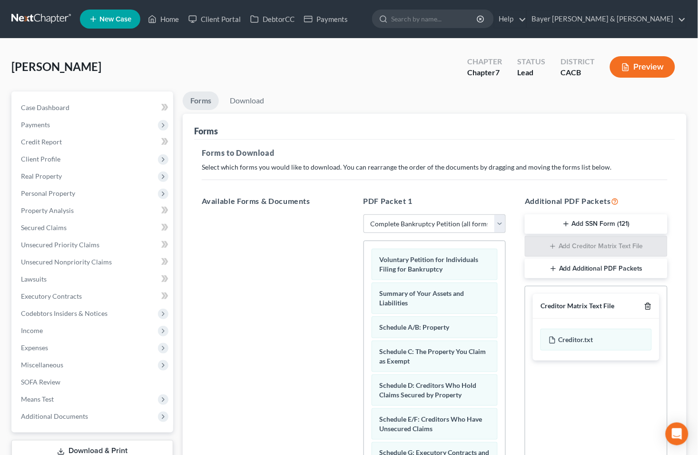
click at [646, 307] on icon "button" at bounding box center [648, 306] width 4 height 6
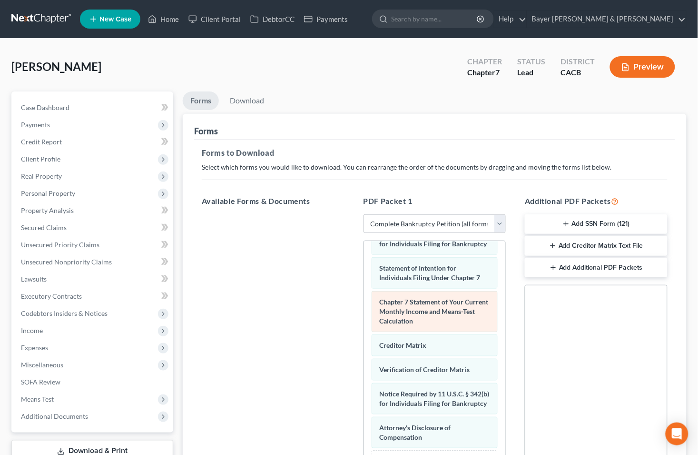
scroll to position [133, 0]
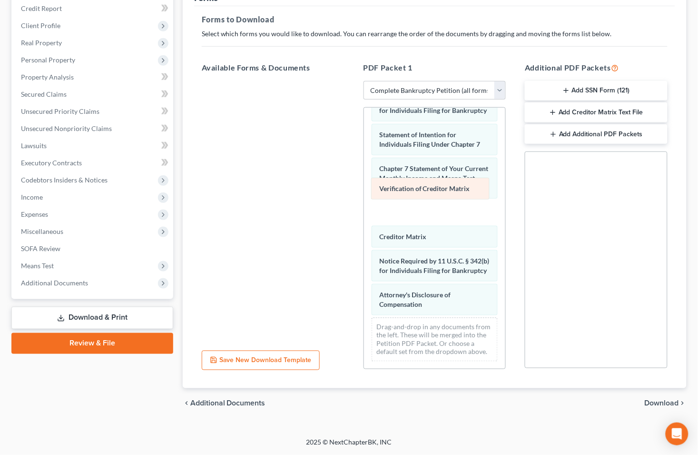
drag, startPoint x: 396, startPoint y: 220, endPoint x: 396, endPoint y: 190, distance: 30.0
click at [396, 190] on div "Verification of Creditor Matrix Voluntary Petition for Individuals Filing for B…" at bounding box center [435, 59] width 142 height 620
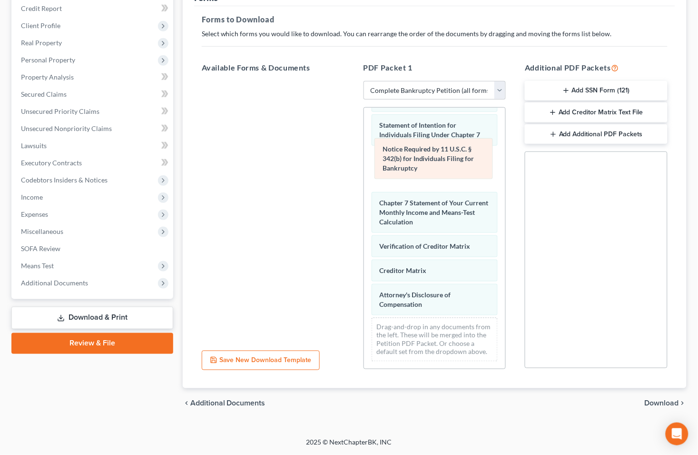
drag, startPoint x: 409, startPoint y: 246, endPoint x: 412, endPoint y: 152, distance: 93.8
click at [412, 152] on div "Notice Required by 11 U.S.C. § 342(b) for Individuals Filing for Bankruptcy Vol…" at bounding box center [435, 53] width 142 height 629
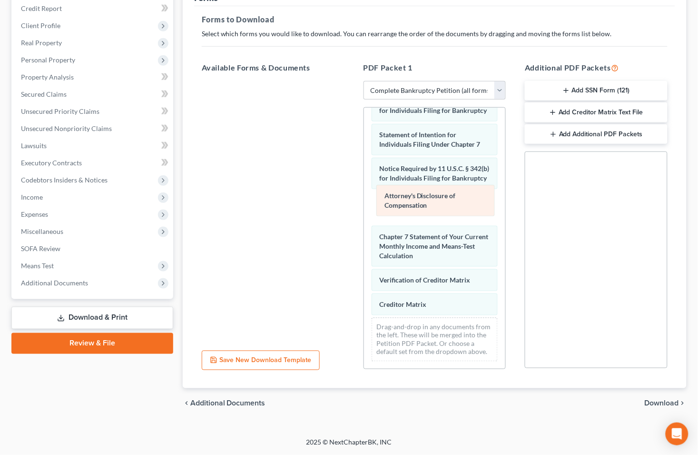
drag, startPoint x: 398, startPoint y: 293, endPoint x: 402, endPoint y: 203, distance: 90.6
click at [402, 203] on div "Attorney's Disclosure of Compensation Voluntary Petition for Individuals Filing…" at bounding box center [435, 59] width 142 height 620
click at [653, 402] on span "Download" at bounding box center [662, 403] width 34 height 8
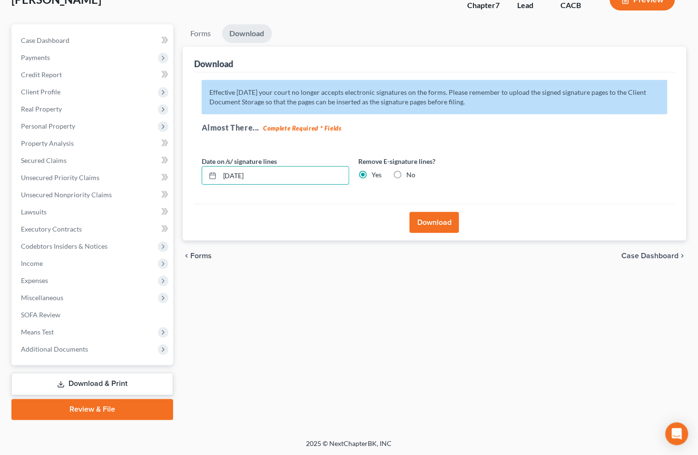
drag, startPoint x: 271, startPoint y: 174, endPoint x: 183, endPoint y: 175, distance: 88.6
click at [183, 175] on div "Download Effective [DATE] your court no longer accepts electronic signatures on…" at bounding box center [435, 144] width 504 height 194
click at [440, 224] on button "Download" at bounding box center [435, 222] width 50 height 21
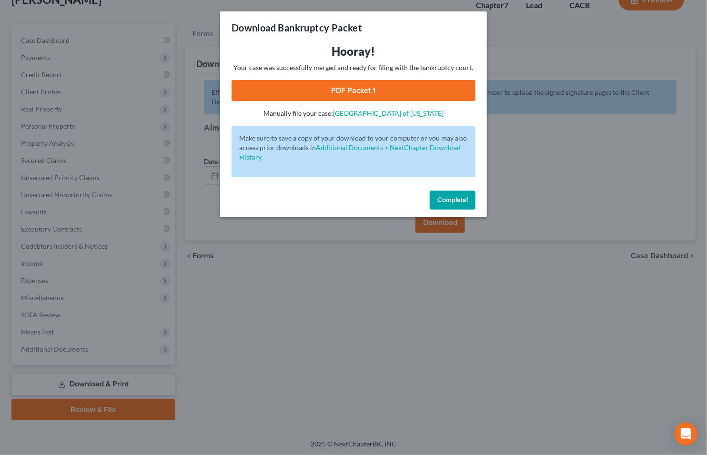
click at [320, 92] on link "PDF Packet 1" at bounding box center [353, 90] width 244 height 21
click at [75, 20] on div "Download Bankruptcy Packet Hooray! Your case was successfully merged and ready …" at bounding box center [353, 227] width 707 height 455
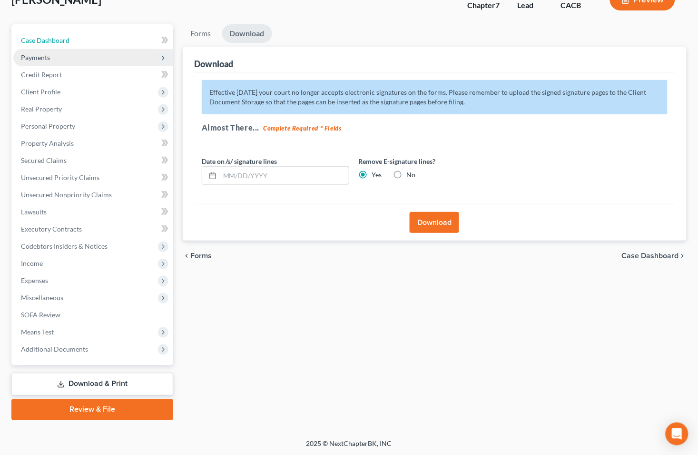
drag, startPoint x: 65, startPoint y: 34, endPoint x: 76, endPoint y: 55, distance: 23.9
click at [65, 34] on link "Case Dashboard" at bounding box center [93, 40] width 160 height 17
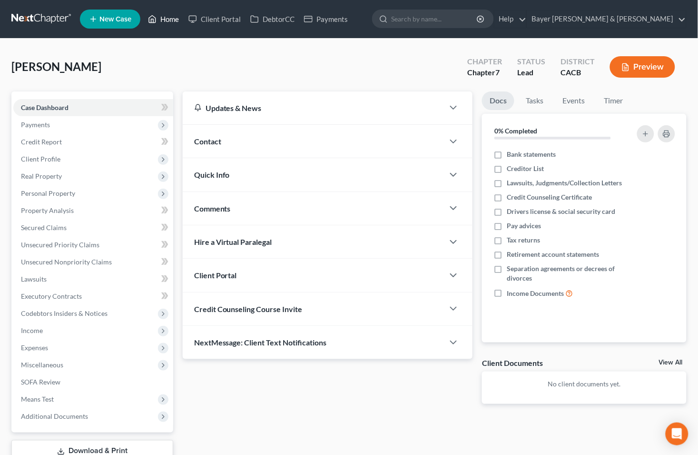
click at [167, 17] on link "Home" at bounding box center [163, 18] width 40 height 17
